Goal: Information Seeking & Learning: Learn about a topic

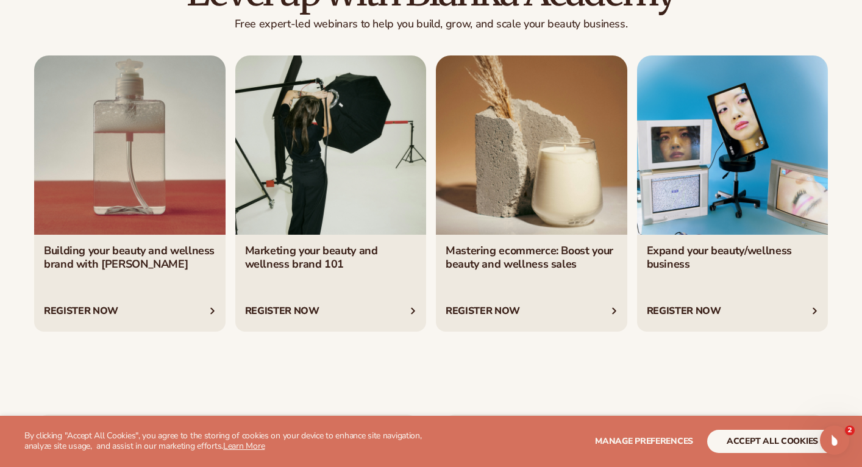
scroll to position [2074, 0]
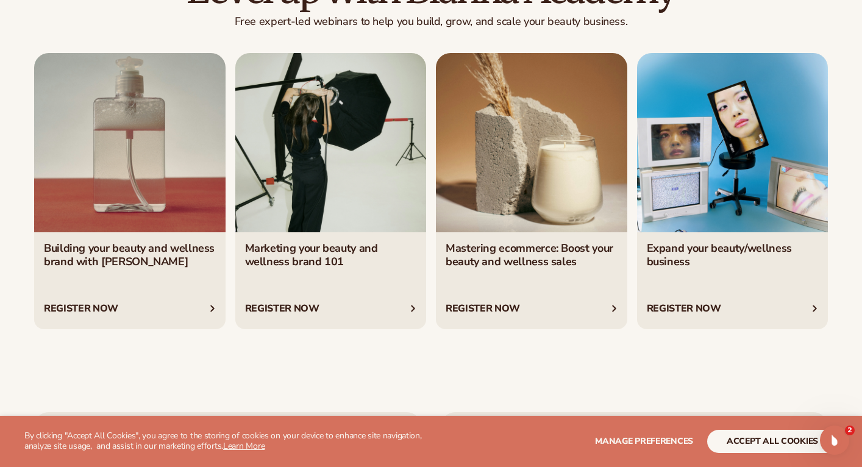
click at [179, 217] on link "1 / 4" at bounding box center [129, 190] width 191 height 275
